Goal: Task Accomplishment & Management: Use online tool/utility

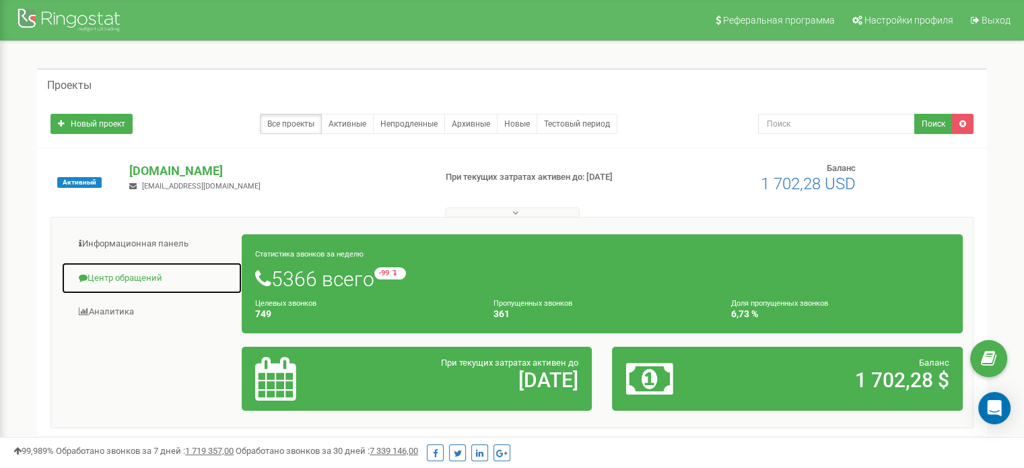
click at [147, 278] on link "Центр обращений" at bounding box center [151, 278] width 181 height 33
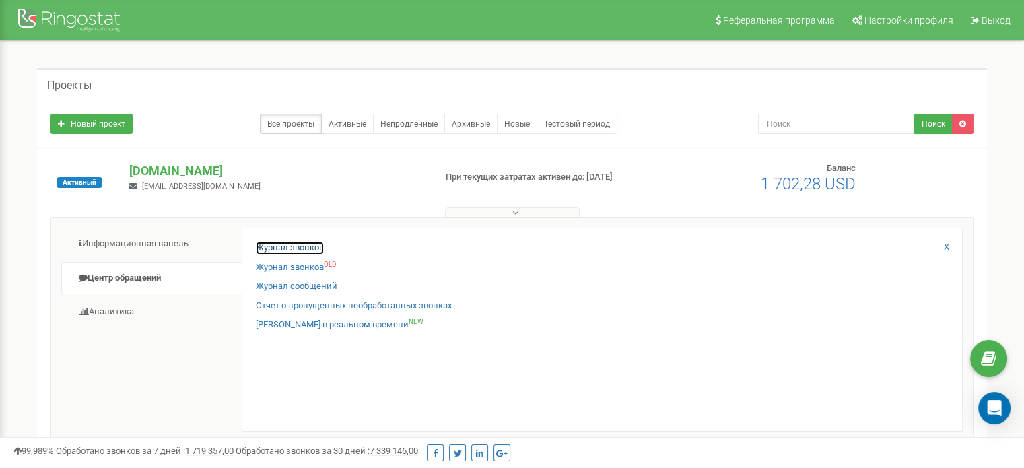
click at [296, 246] on link "Журнал звонков" at bounding box center [290, 248] width 68 height 13
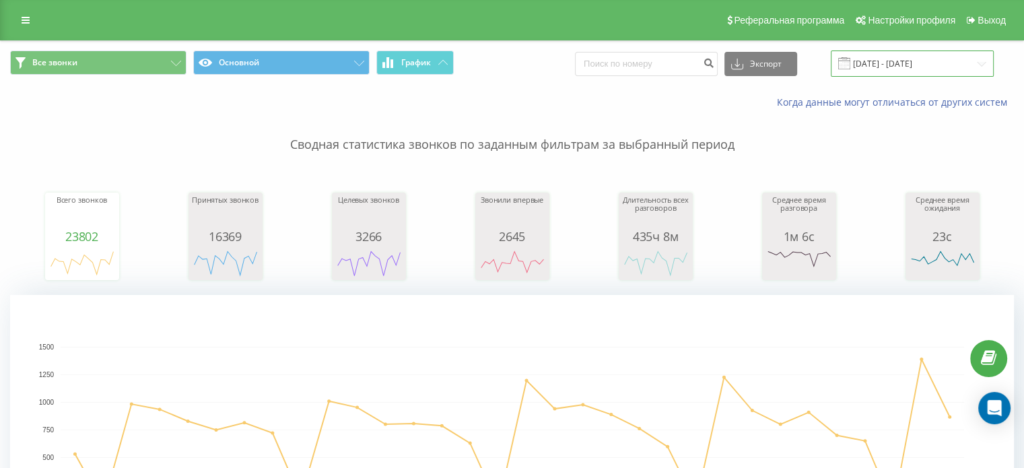
click at [923, 61] on input "[DATE] - [DATE]" at bounding box center [911, 63] width 163 height 26
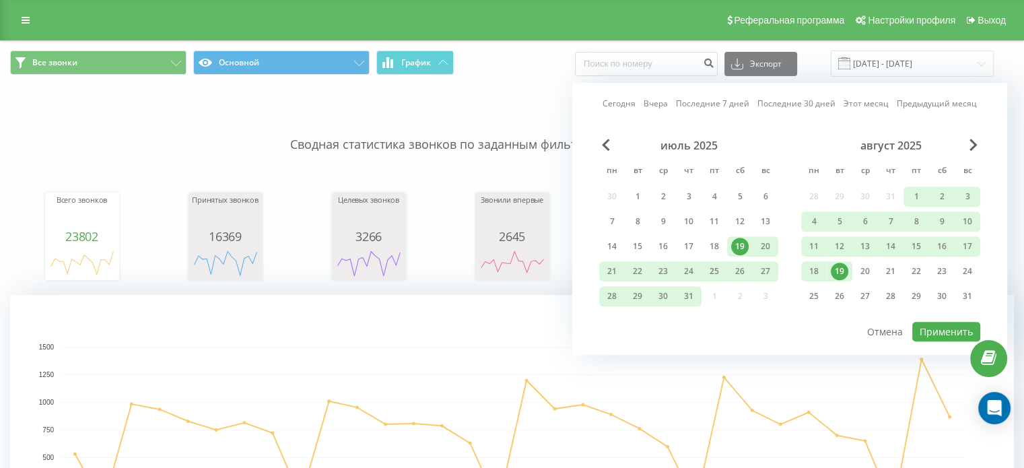
click at [839, 270] on div "19" at bounding box center [838, 270] width 17 height 17
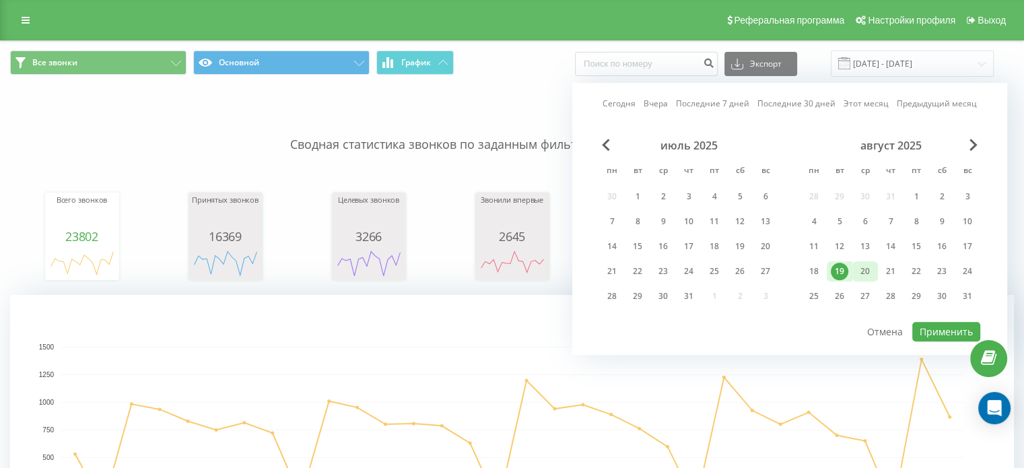
click at [860, 269] on div "20" at bounding box center [864, 270] width 17 height 17
click at [950, 329] on button "Применить" at bounding box center [946, 332] width 68 height 20
type input "[DATE] - [DATE]"
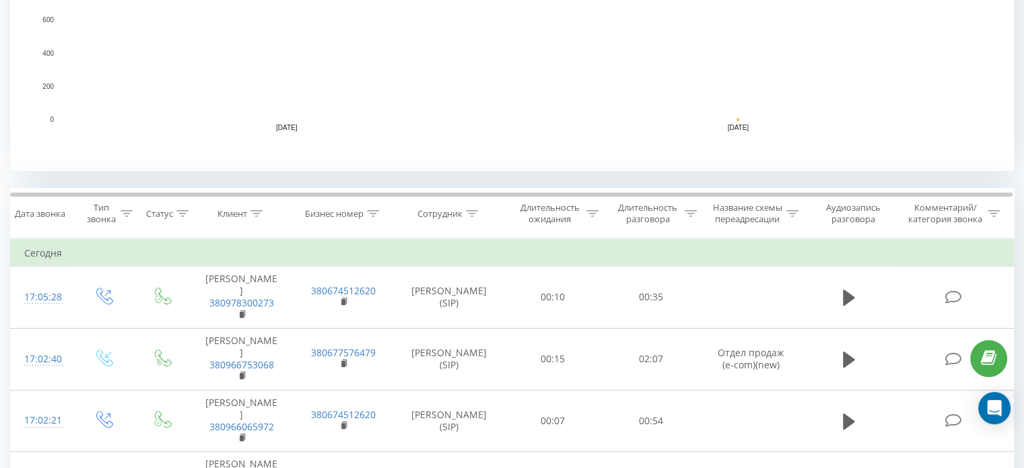
scroll to position [336, 0]
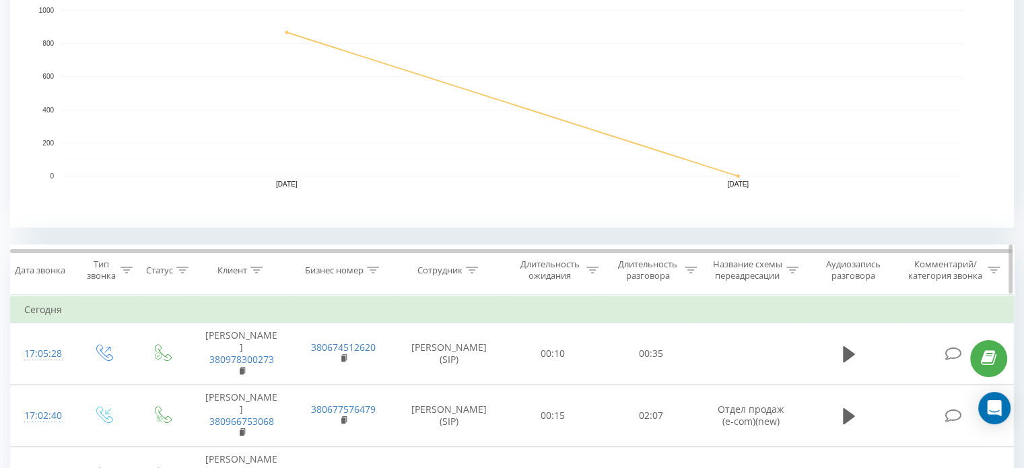
click at [474, 266] on icon at bounding box center [472, 269] width 12 height 7
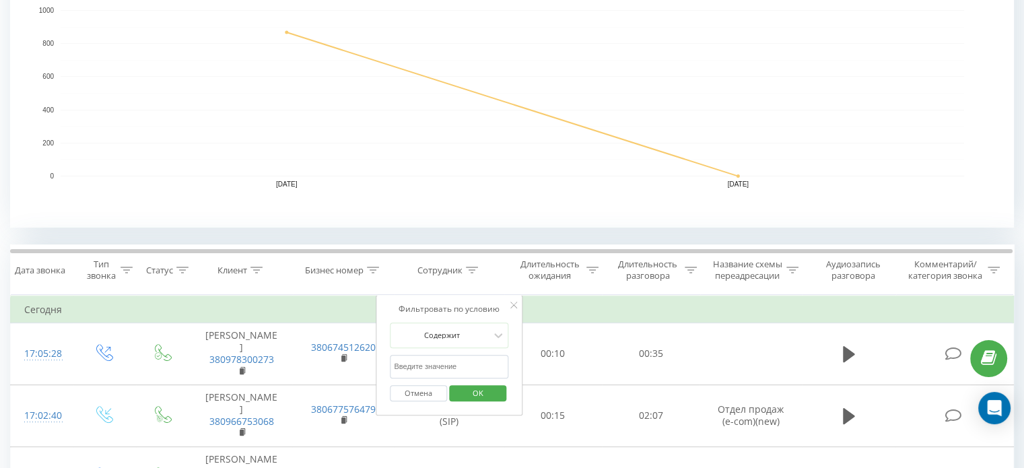
click at [470, 368] on input "text" at bounding box center [449, 367] width 118 height 24
click at [480, 388] on span "OK" at bounding box center [478, 392] width 38 height 21
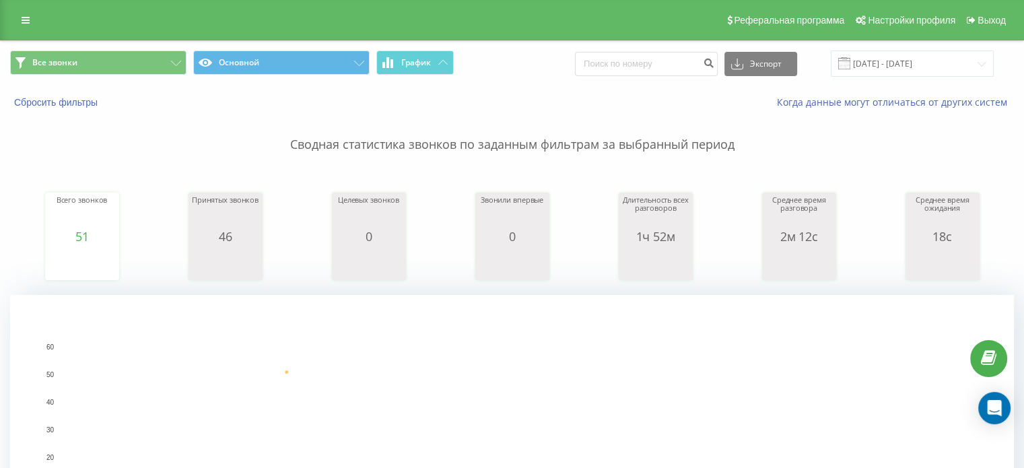
scroll to position [471, 0]
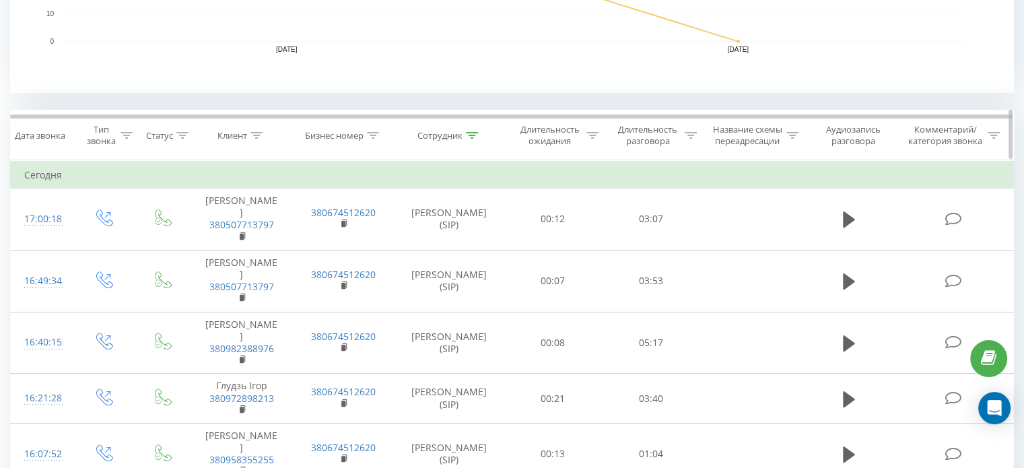
click at [472, 132] on icon at bounding box center [472, 135] width 12 height 7
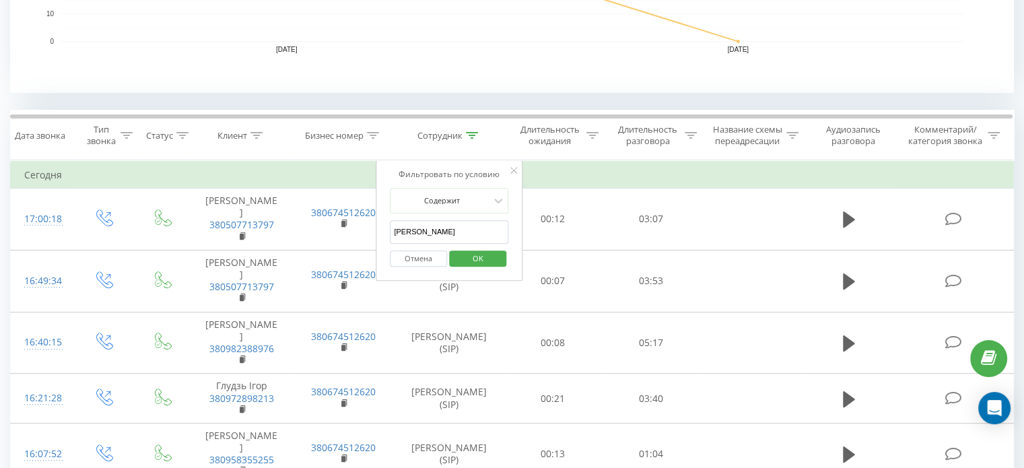
click at [449, 225] on input "[PERSON_NAME]" at bounding box center [449, 232] width 118 height 24
type input "ш"
click at [468, 256] on span "OK" at bounding box center [478, 258] width 38 height 21
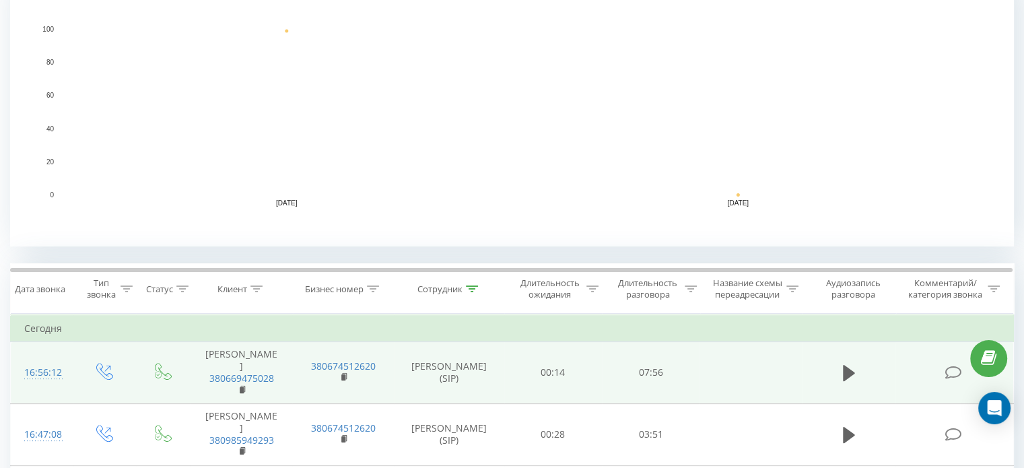
scroll to position [336, 0]
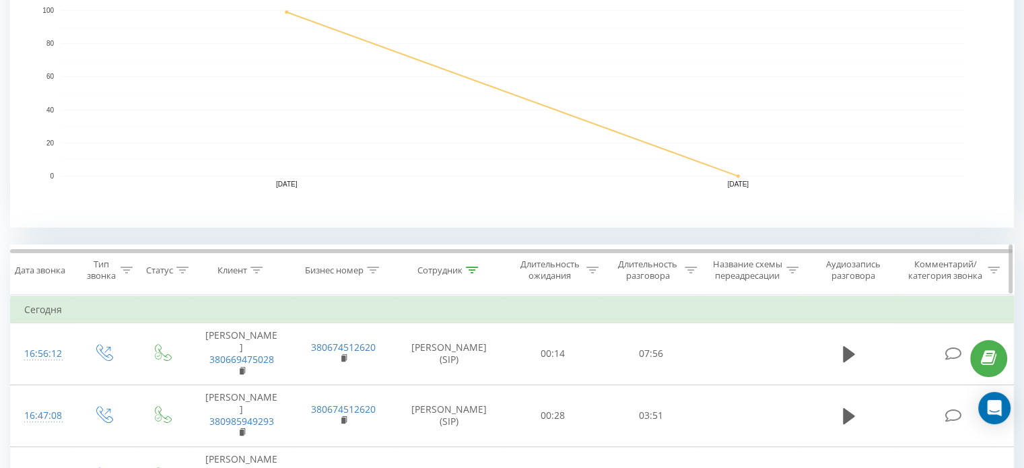
click at [470, 271] on icon at bounding box center [472, 269] width 12 height 7
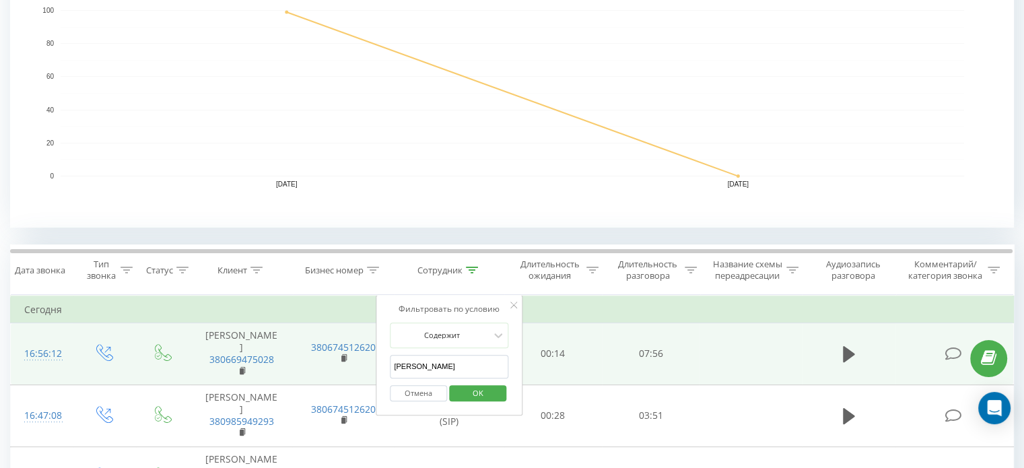
drag, startPoint x: 369, startPoint y: 364, endPoint x: 351, endPoint y: 362, distance: 17.6
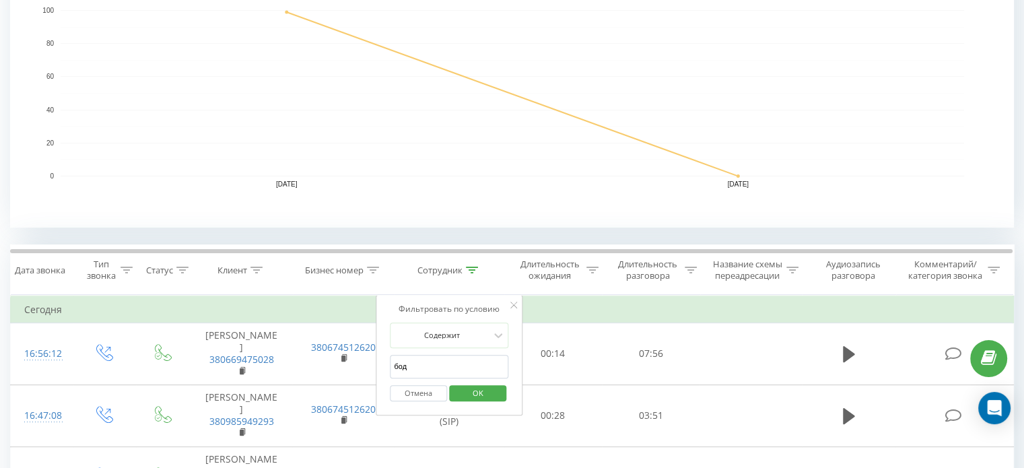
type input "[PERSON_NAME]"
click at [470, 395] on span "OK" at bounding box center [478, 392] width 38 height 21
